Goal: Task Accomplishment & Management: Use online tool/utility

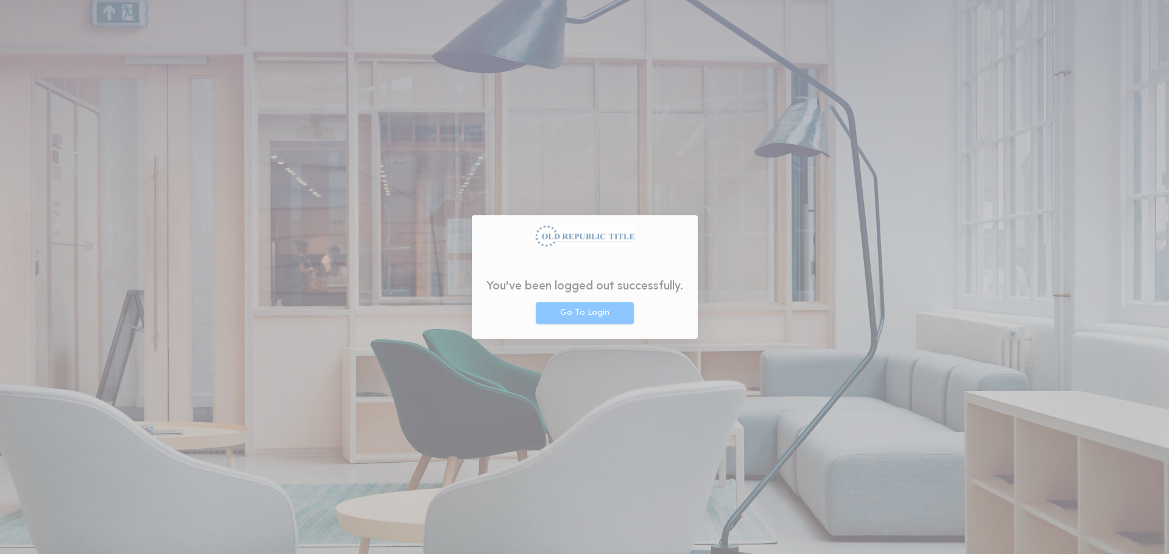
click at [811, 36] on div "You've been logged out successfully. Go To Login" at bounding box center [584, 277] width 1169 height 554
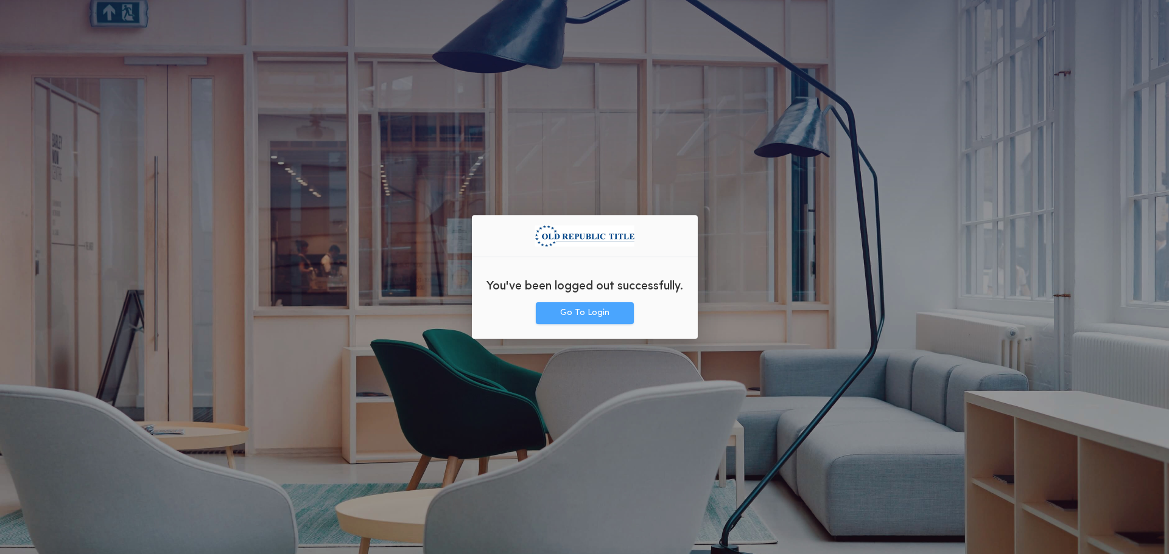
click at [589, 313] on button "Go To Login" at bounding box center [585, 313] width 98 height 22
